Goal: Task Accomplishment & Management: Complete application form

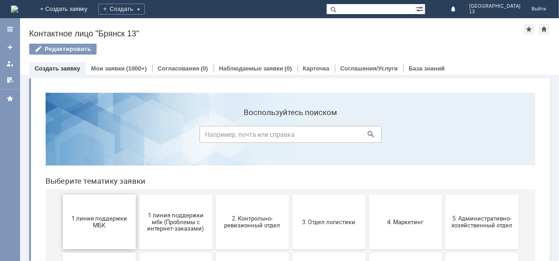
drag, startPoint x: 101, startPoint y: 233, endPoint x: 138, endPoint y: 319, distance: 93.4
click at [101, 233] on button "1 линия поддержки МБК" at bounding box center [98, 222] width 73 height 55
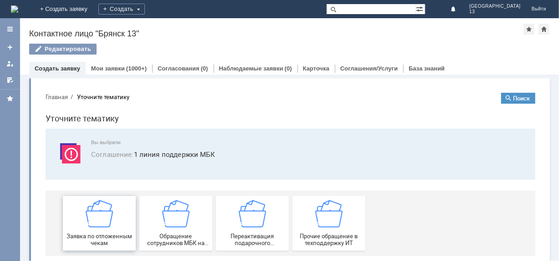
click at [101, 233] on span "Заявка по отложенным чекам" at bounding box center [98, 240] width 67 height 14
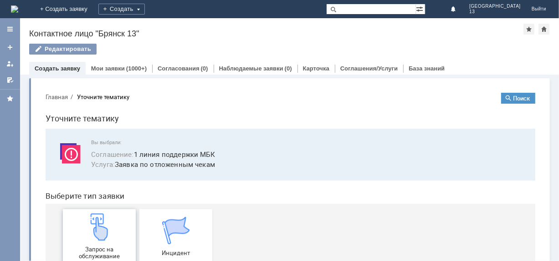
click at [101, 232] on img at bounding box center [98, 226] width 27 height 27
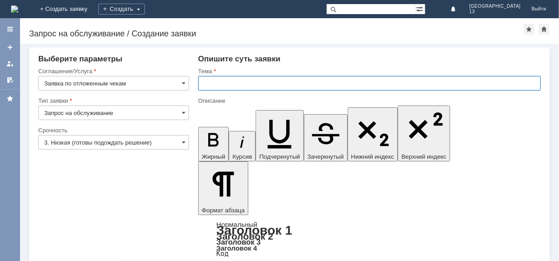
click at [207, 85] on input "text" at bounding box center [369, 83] width 343 height 15
type input "Отложенные чеки [DATE]-[DATE] [GEOGRAPHIC_DATA] 13"
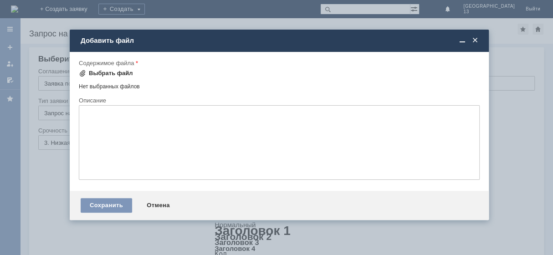
click at [107, 72] on div "Выбрать файл" at bounding box center [111, 73] width 44 height 7
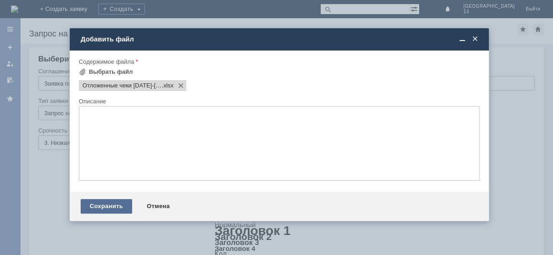
click at [99, 210] on div "Сохранить" at bounding box center [106, 206] width 51 height 15
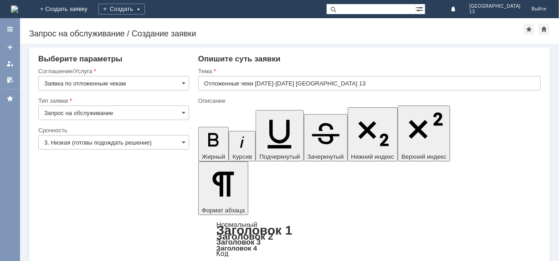
scroll to position [27, 0]
